Goal: Transaction & Acquisition: Purchase product/service

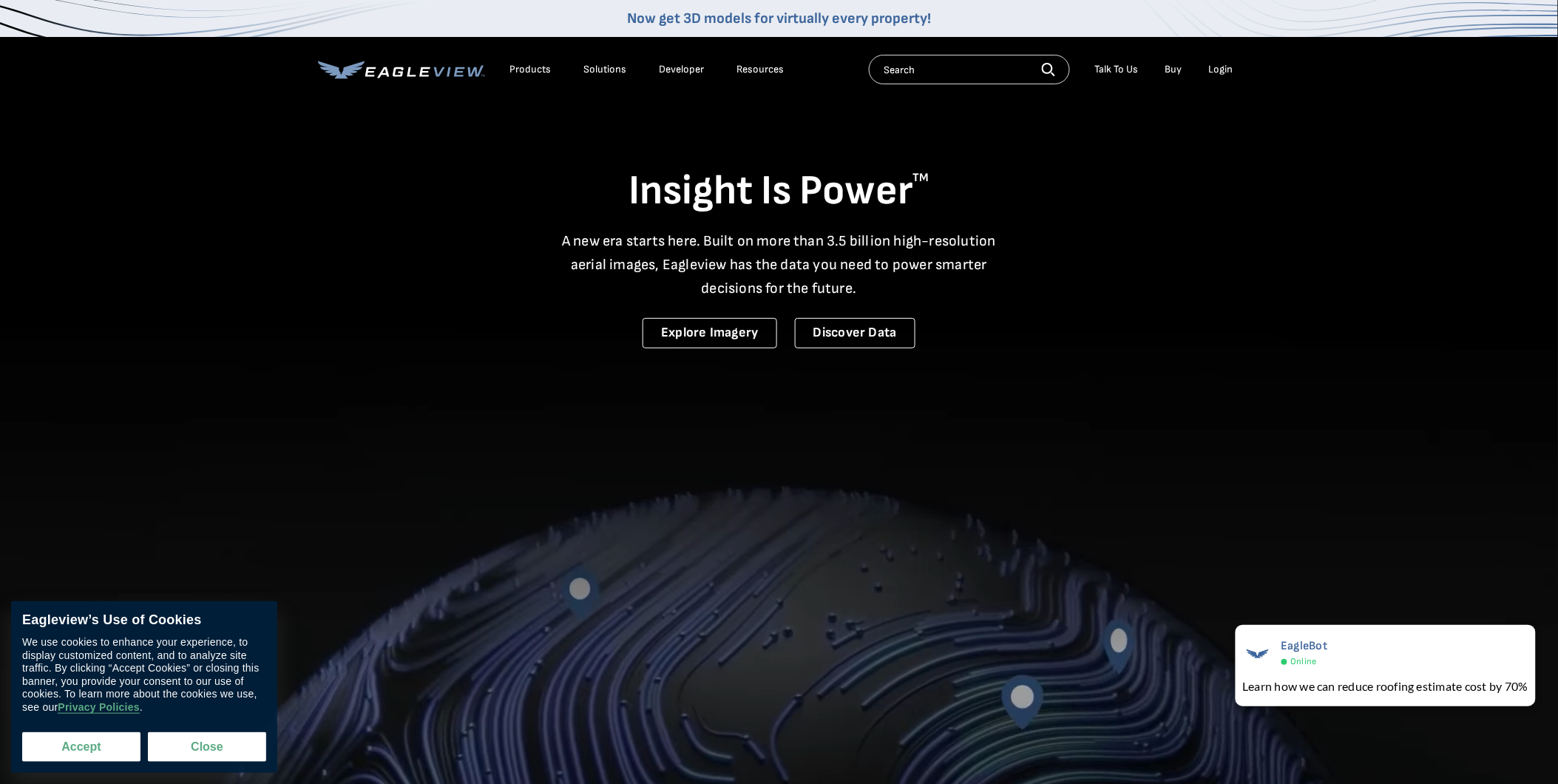
click at [84, 747] on button "Accept" at bounding box center [81, 747] width 118 height 30
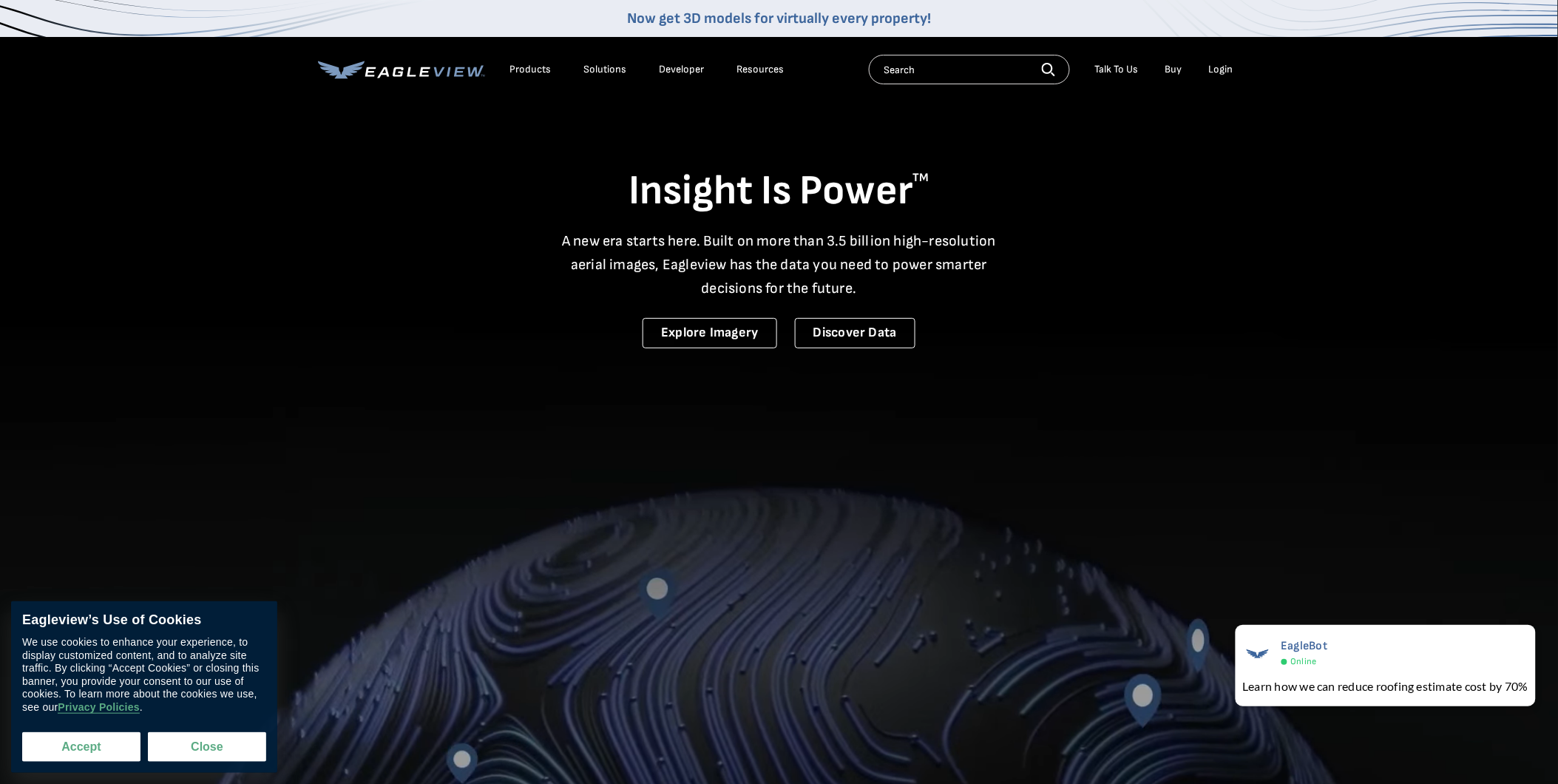
checkbox input "true"
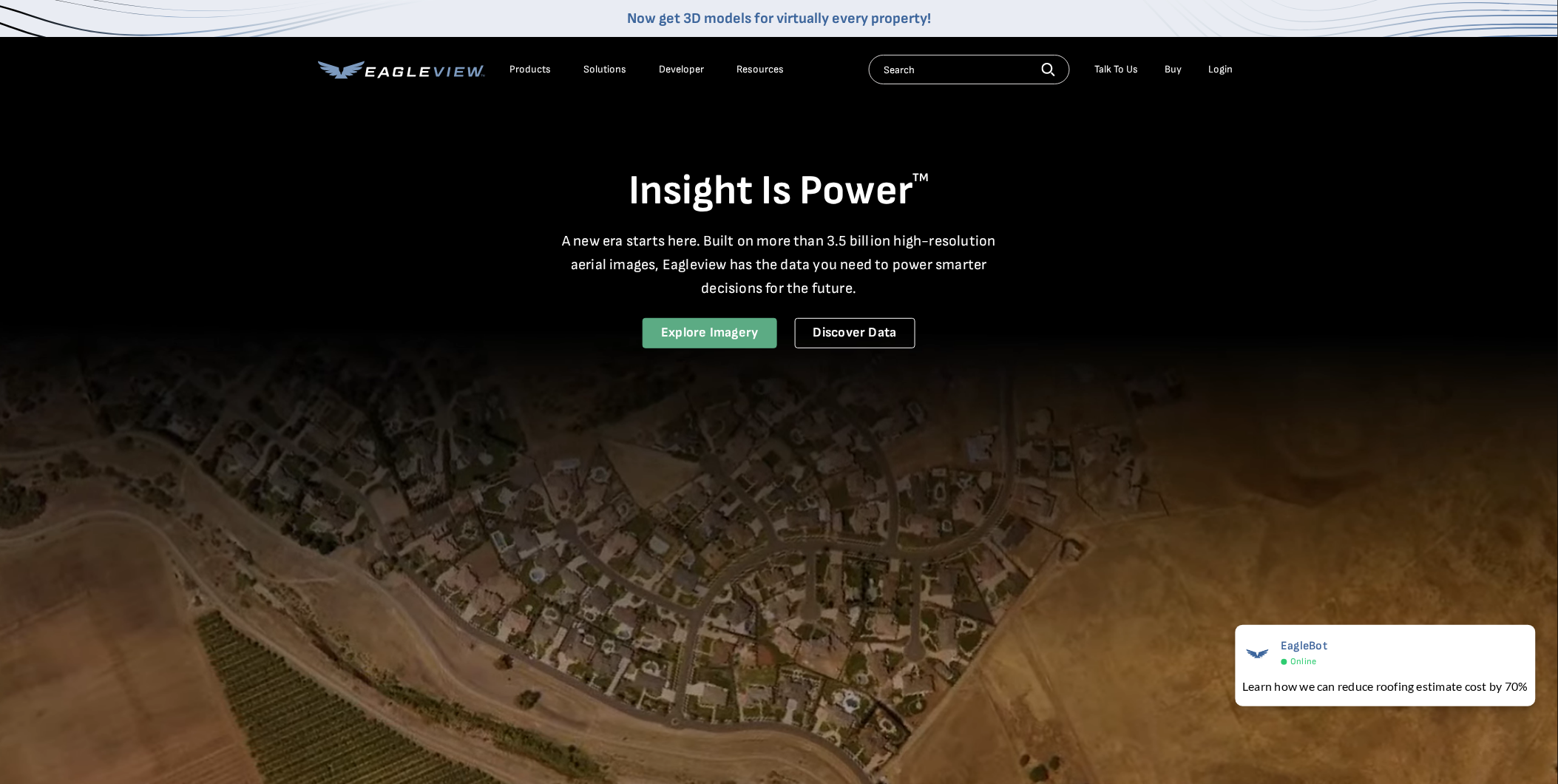
click at [721, 333] on link "Explore Imagery" at bounding box center [709, 333] width 135 height 31
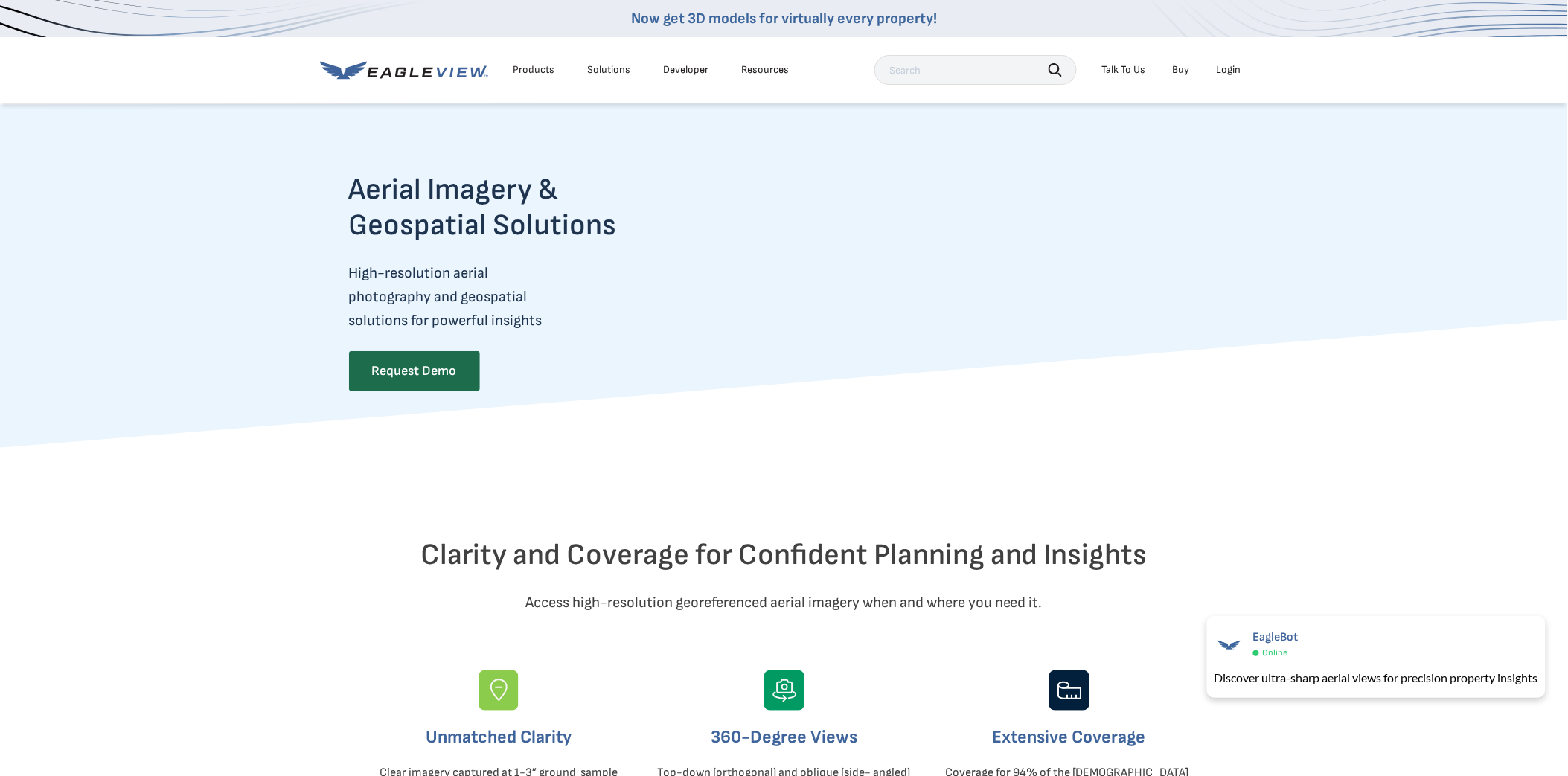
click at [544, 68] on div "Products" at bounding box center [534, 70] width 42 height 14
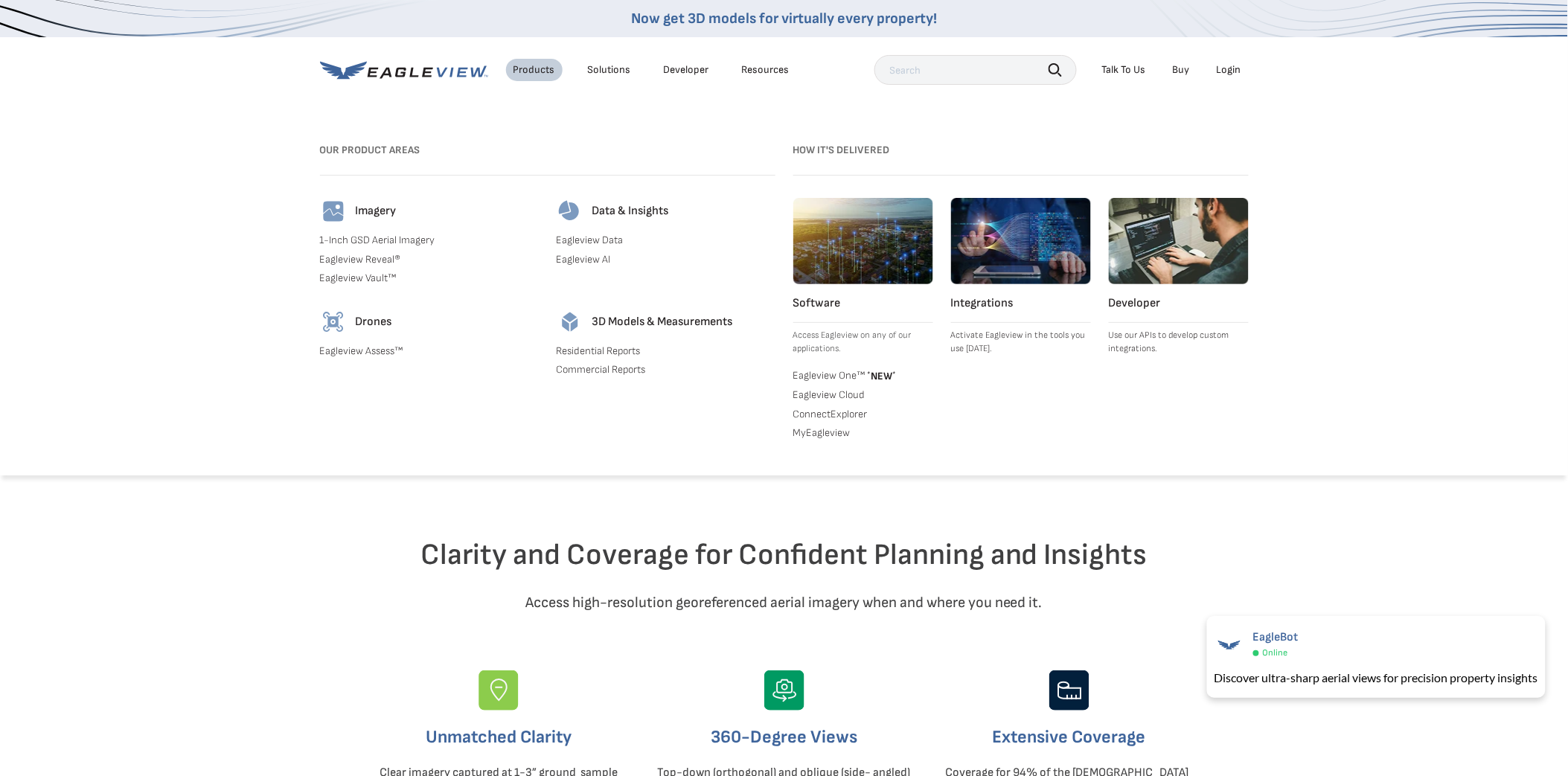
click at [1179, 69] on link "Buy" at bounding box center [1181, 70] width 17 height 14
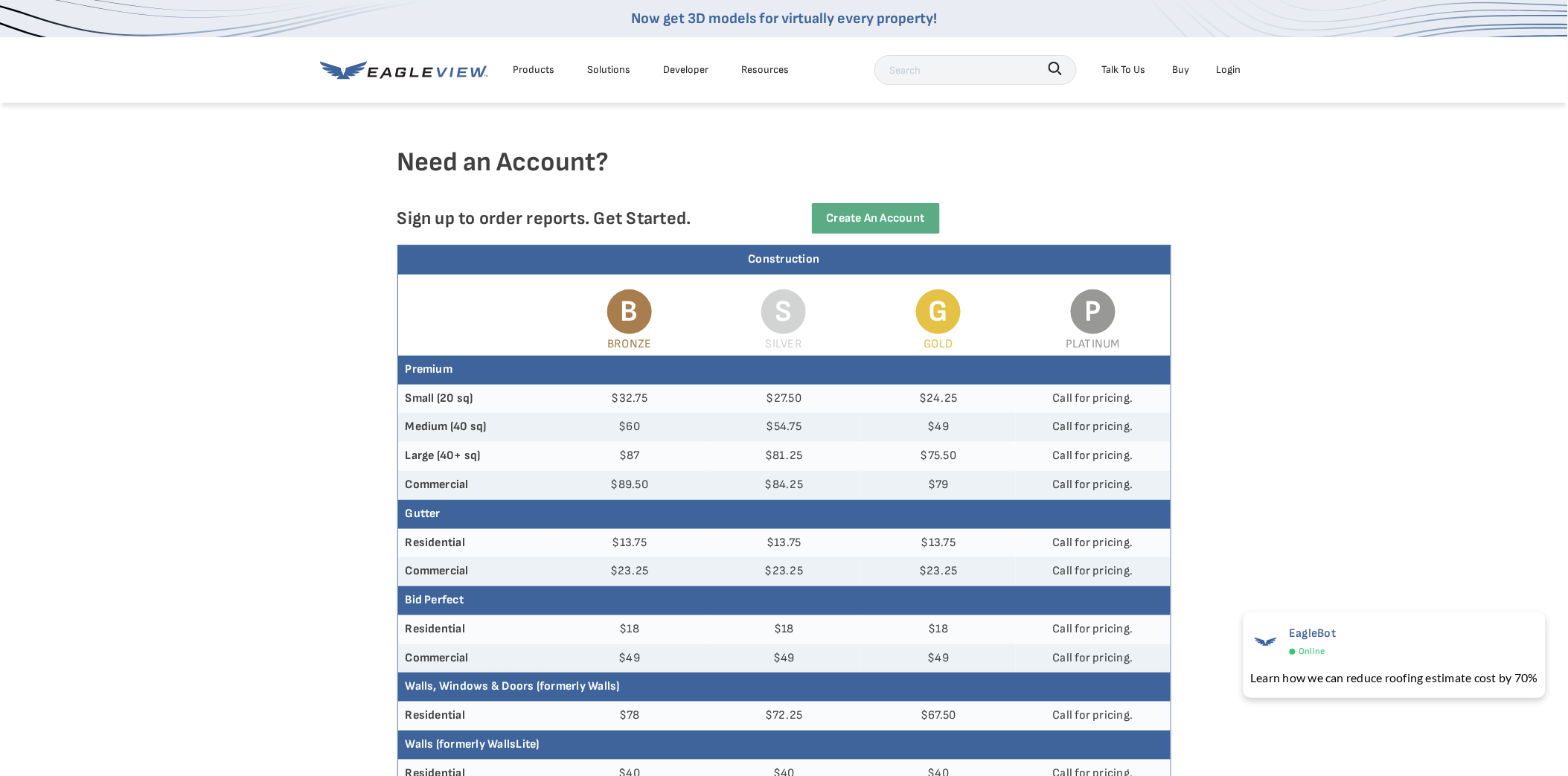
click at [1471, 486] on article "Need an Account? Sign up to order reports. Get Started. Create an Account Const…" at bounding box center [784, 718] width 1568 height 1235
